Goal: Register for event/course

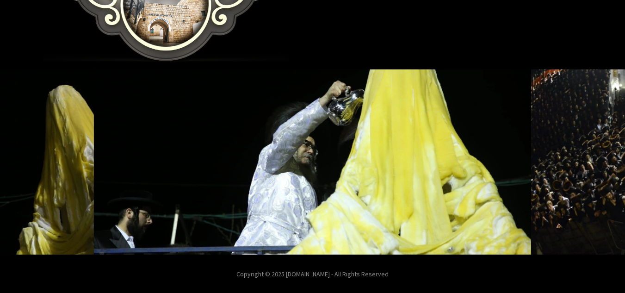
scroll to position [224, 0]
click at [598, 160] on icon "Next image" at bounding box center [599, 161] width 7 height 7
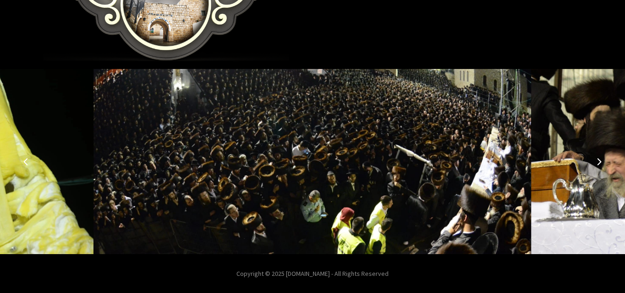
click at [598, 160] on icon "Next image" at bounding box center [599, 161] width 7 height 7
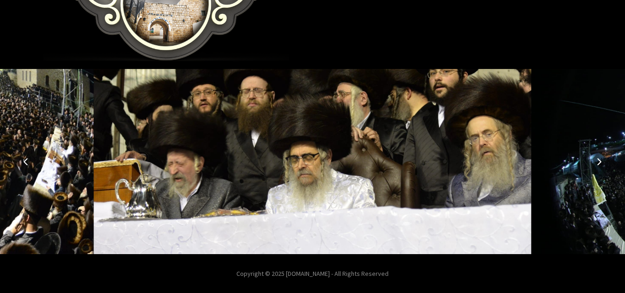
click at [598, 160] on icon "Next image" at bounding box center [599, 161] width 7 height 7
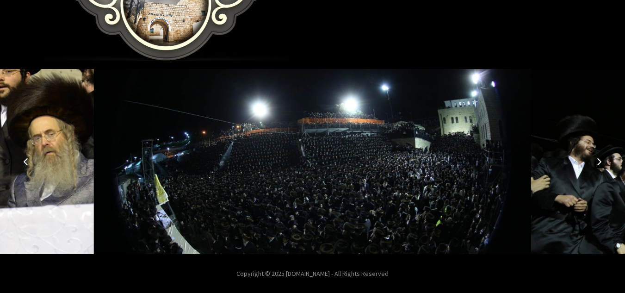
click at [598, 160] on icon "Next image" at bounding box center [599, 161] width 7 height 7
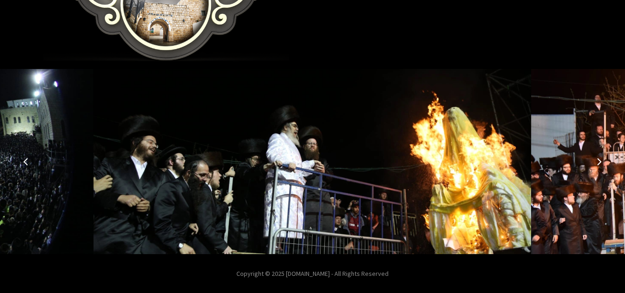
click at [598, 160] on icon "Next image" at bounding box center [599, 161] width 7 height 7
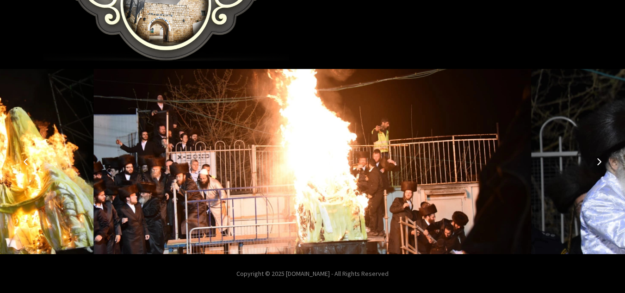
click at [598, 160] on icon "Next image" at bounding box center [599, 161] width 7 height 7
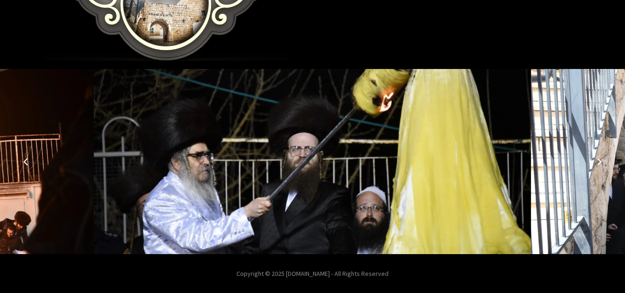
click at [598, 160] on icon "Next image" at bounding box center [599, 161] width 7 height 7
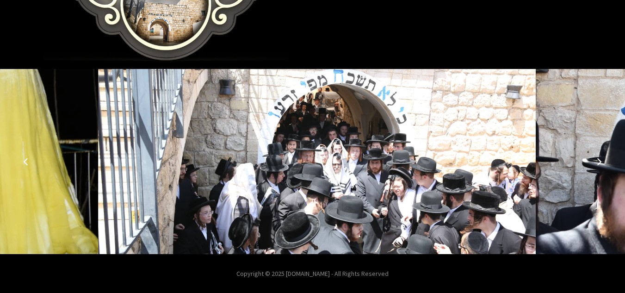
click at [598, 160] on icon "Next image" at bounding box center [599, 161] width 7 height 7
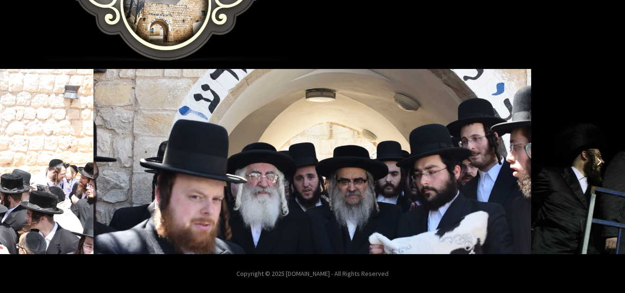
click at [598, 160] on icon "Next image" at bounding box center [599, 161] width 7 height 7
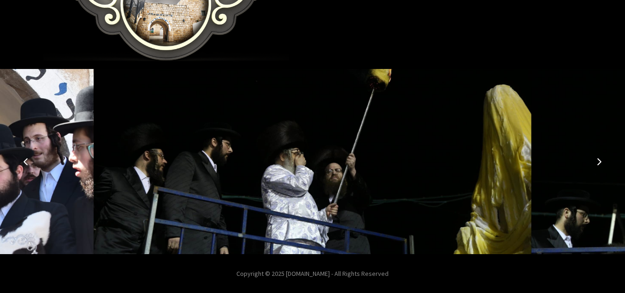
click at [598, 160] on icon "Next image" at bounding box center [599, 161] width 7 height 7
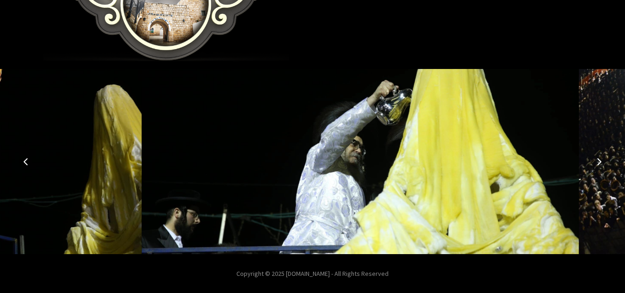
scroll to position [0, 0]
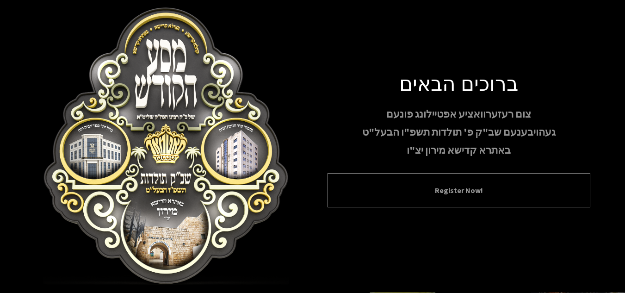
click at [462, 200] on div "Register Now!" at bounding box center [459, 190] width 263 height 34
click at [448, 190] on button "Register Now!" at bounding box center [459, 190] width 240 height 11
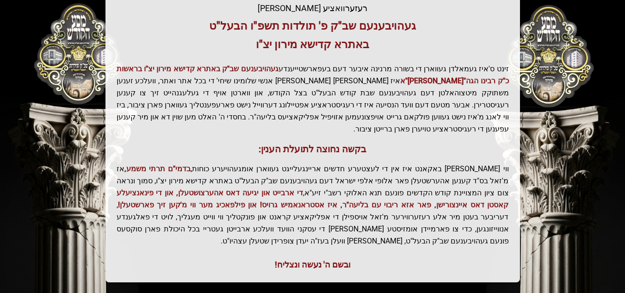
scroll to position [243, 0]
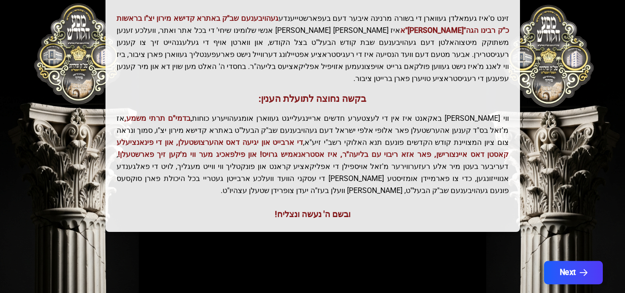
click at [569, 261] on button "Next" at bounding box center [573, 272] width 59 height 23
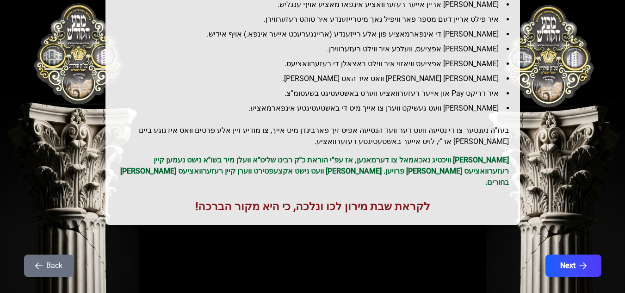
scroll to position [155, 0]
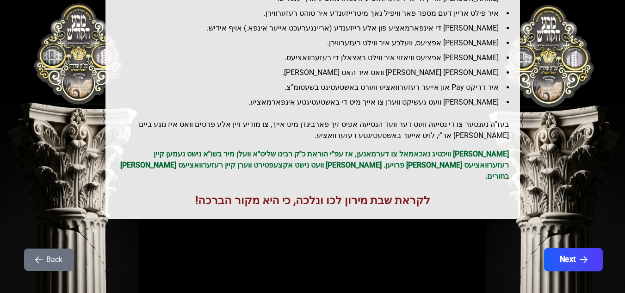
click at [583, 256] on icon "button" at bounding box center [583, 260] width 8 height 8
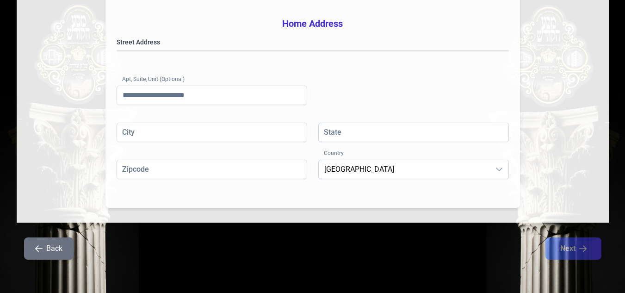
scroll to position [280, 0]
